Goal: Download file/media

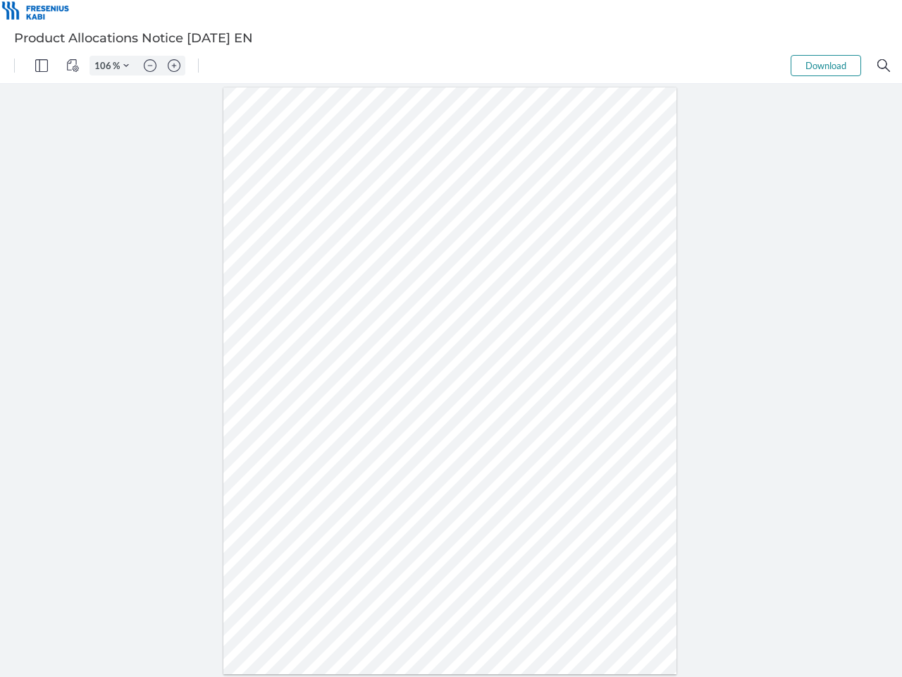
click at [42, 66] on img "Panel" at bounding box center [41, 65] width 13 height 13
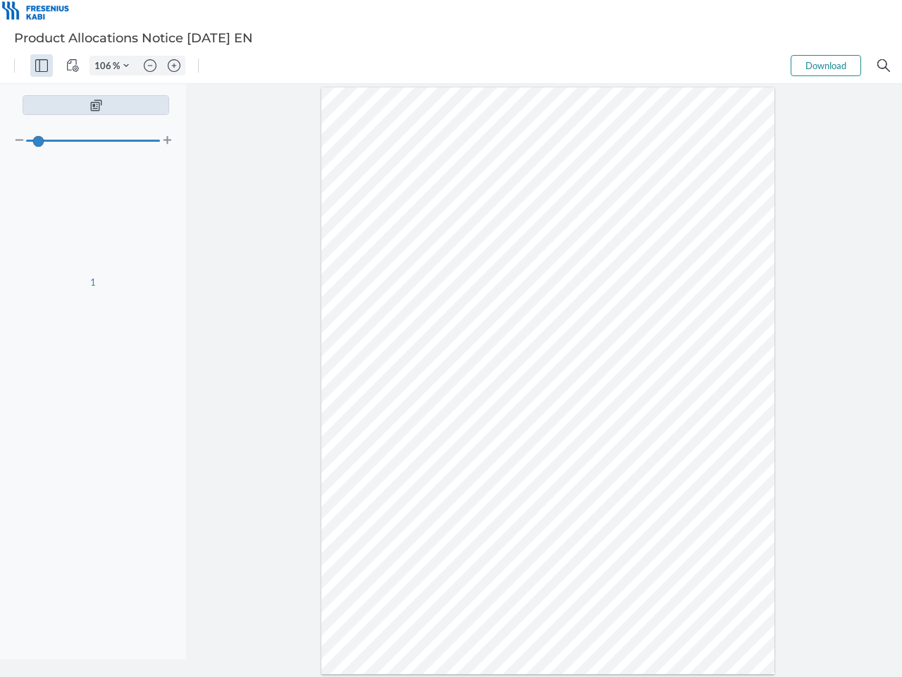
click at [73, 66] on img "View Controls" at bounding box center [72, 65] width 13 height 13
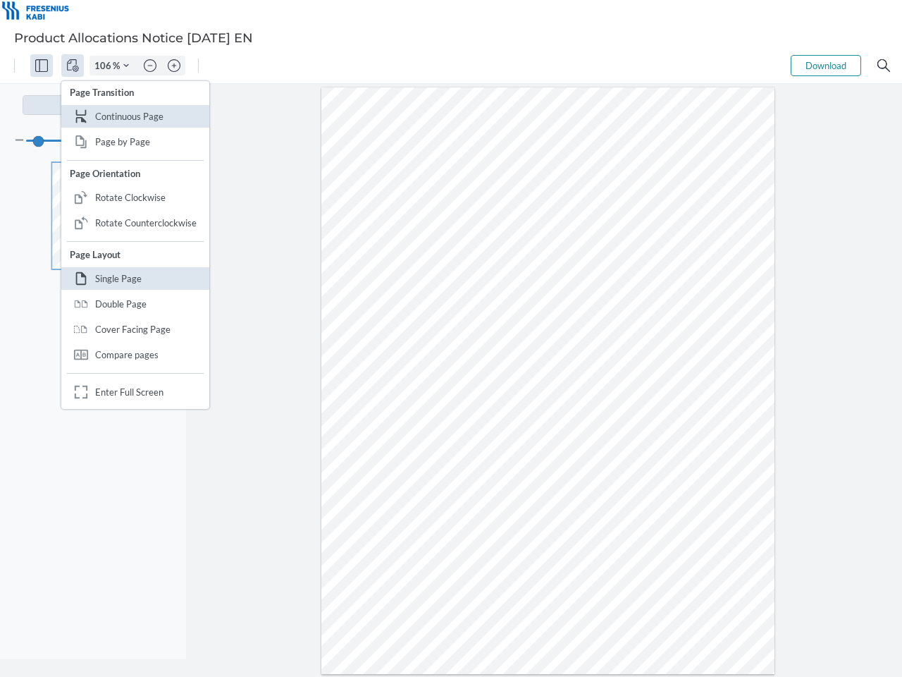
click at [105, 66] on input "106" at bounding box center [101, 65] width 23 height 13
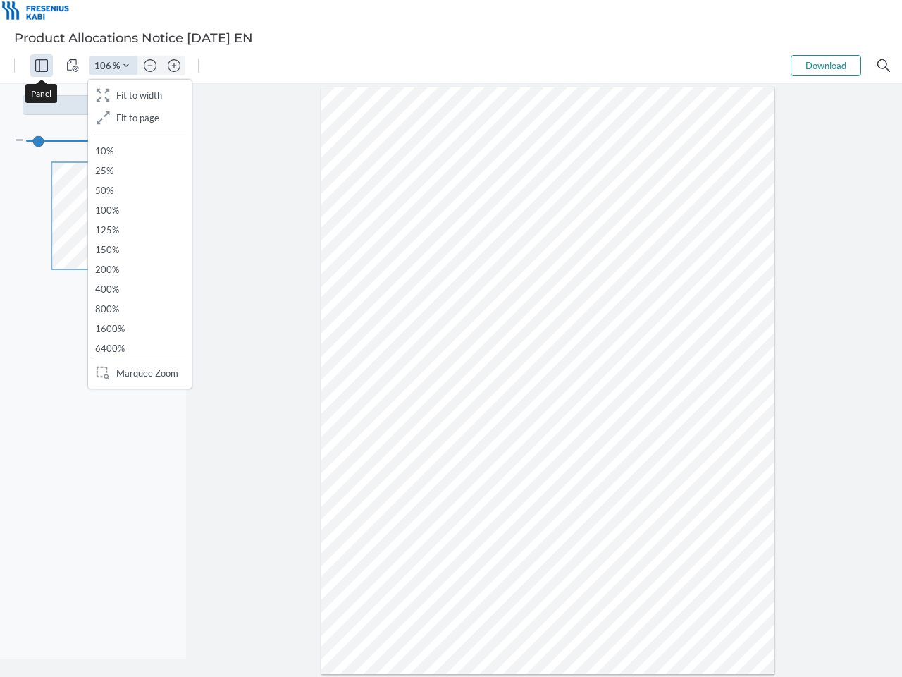
click at [126, 66] on img "Zoom Controls" at bounding box center [126, 66] width 6 height 6
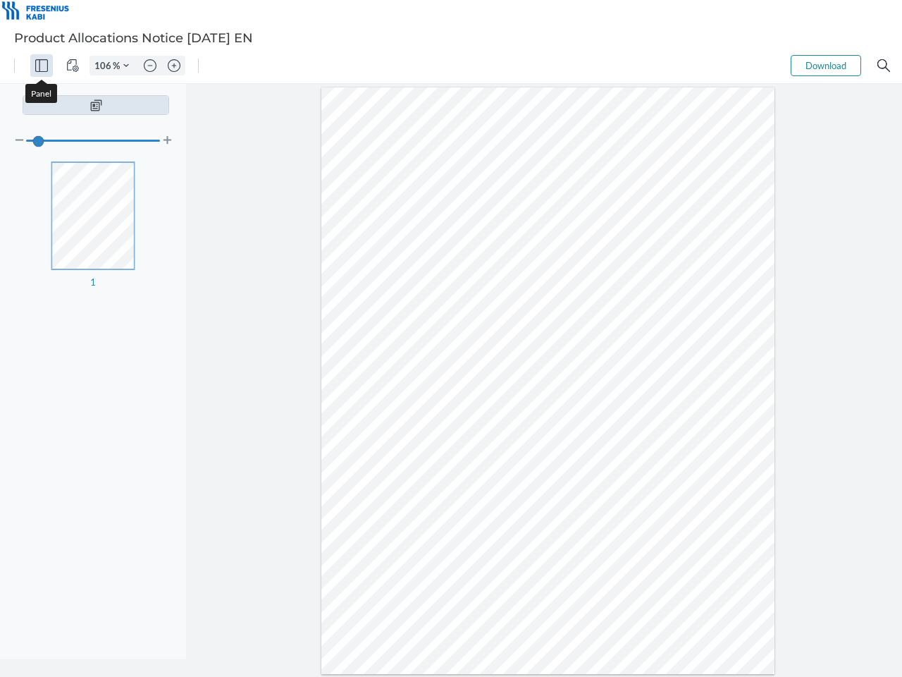
click at [150, 66] on img "Zoom out" at bounding box center [150, 65] width 13 height 13
click at [174, 66] on img "Zoom in" at bounding box center [174, 65] width 13 height 13
type input "106"
click at [826, 66] on button "Download" at bounding box center [826, 65] width 70 height 21
click at [884, 66] on img "Search" at bounding box center [883, 65] width 13 height 13
